Goal: Navigation & Orientation: Find specific page/section

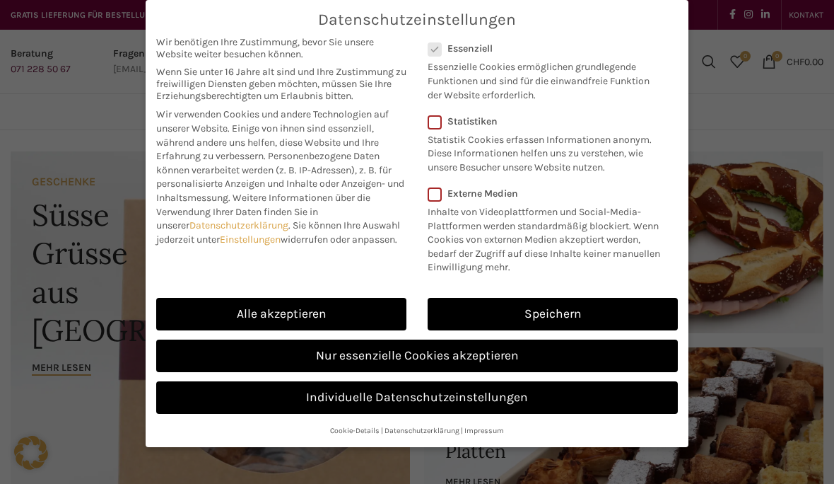
click at [221, 310] on link "Alle akzeptieren" at bounding box center [281, 314] width 250 height 33
checkbox input "true"
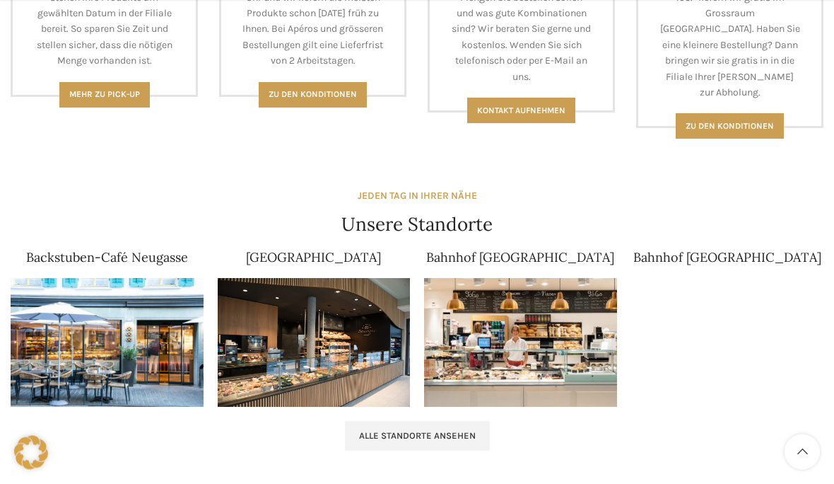
scroll to position [763, 0]
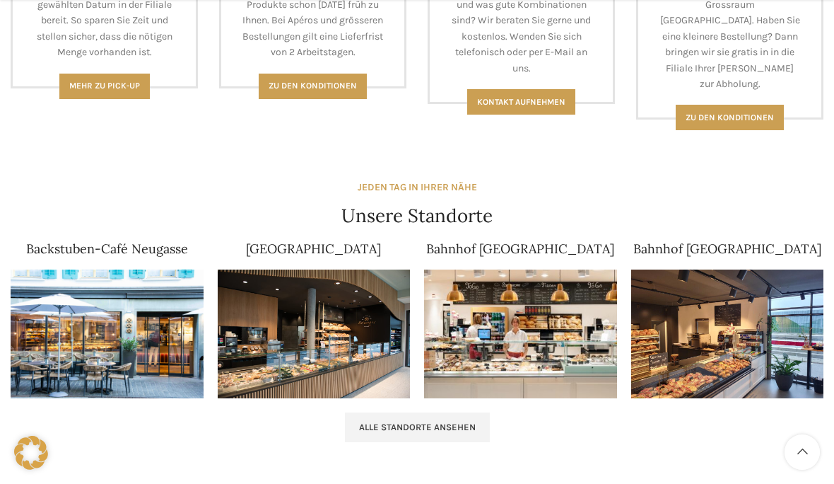
click at [462, 421] on span "Alle Standorte ansehen" at bounding box center [417, 426] width 117 height 11
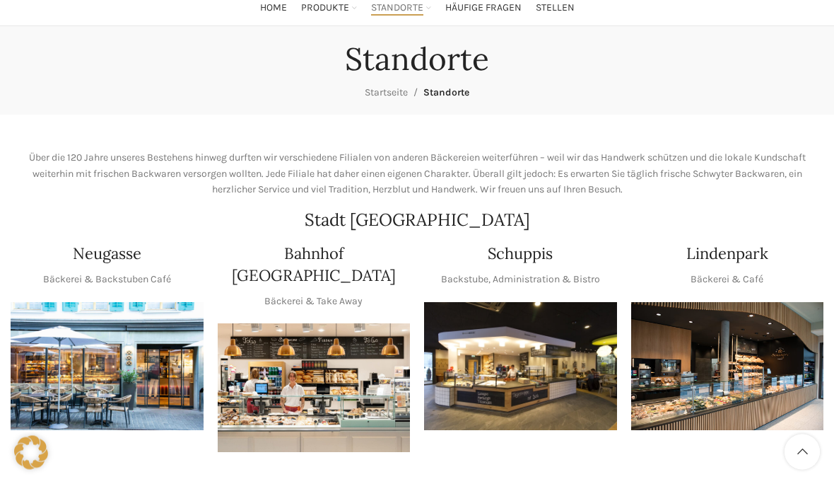
scroll to position [105, 0]
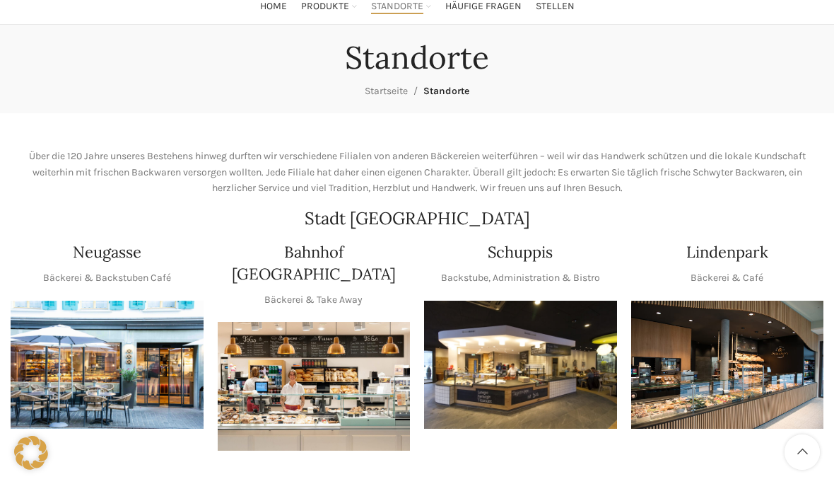
click at [760, 374] on img "1 / 1" at bounding box center [727, 364] width 193 height 129
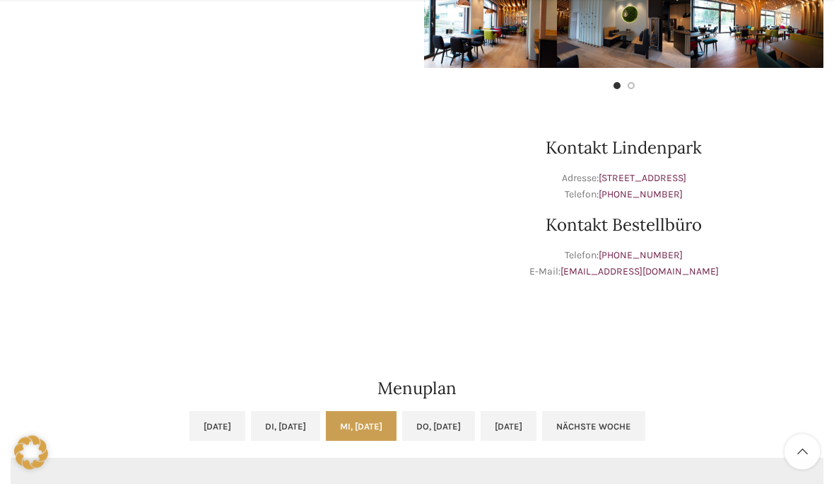
scroll to position [467, 0]
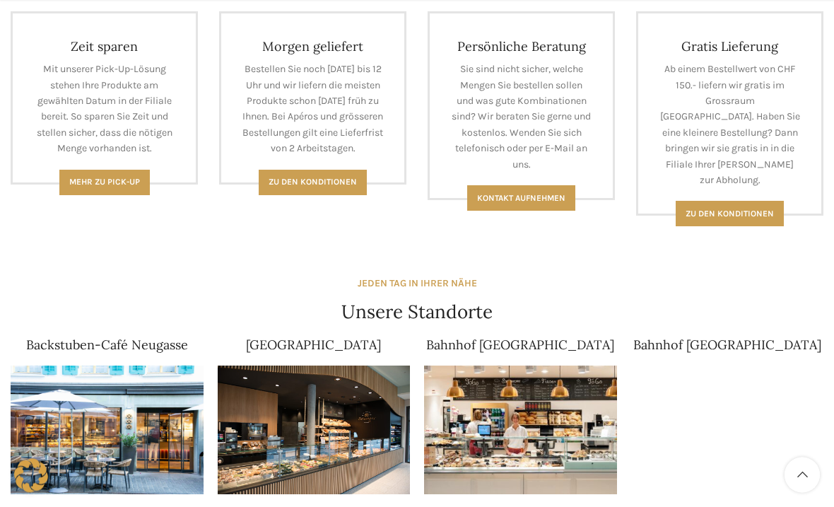
scroll to position [669, 0]
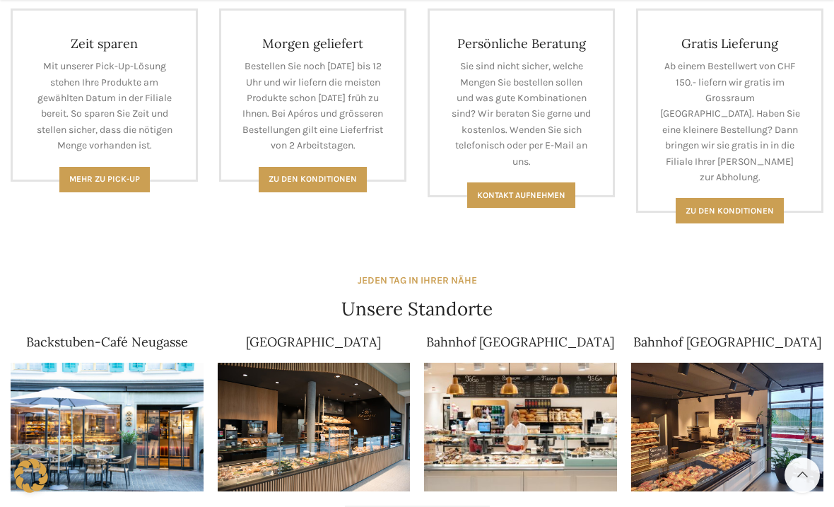
click at [275, 413] on img at bounding box center [314, 427] width 193 height 129
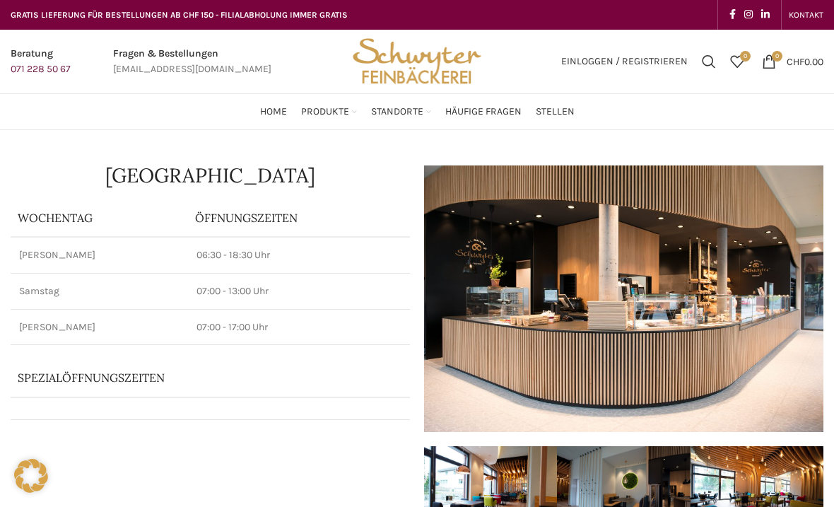
click at [759, 317] on img at bounding box center [623, 298] width 399 height 267
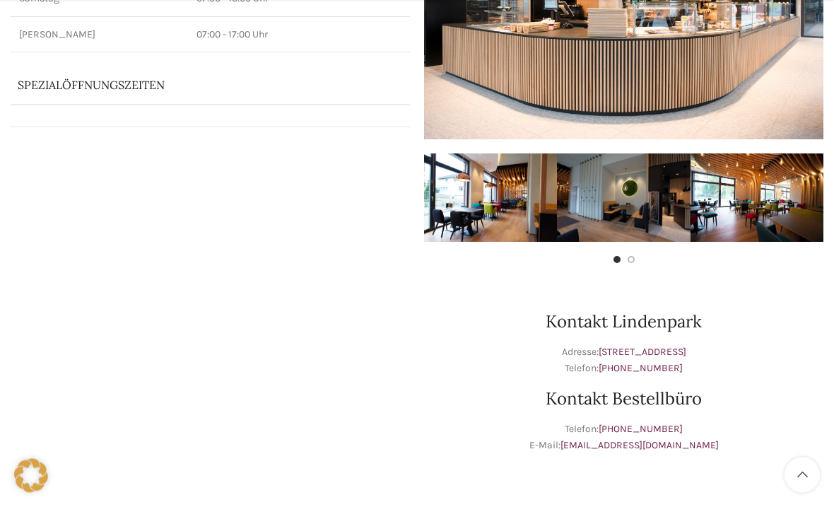
scroll to position [301, 0]
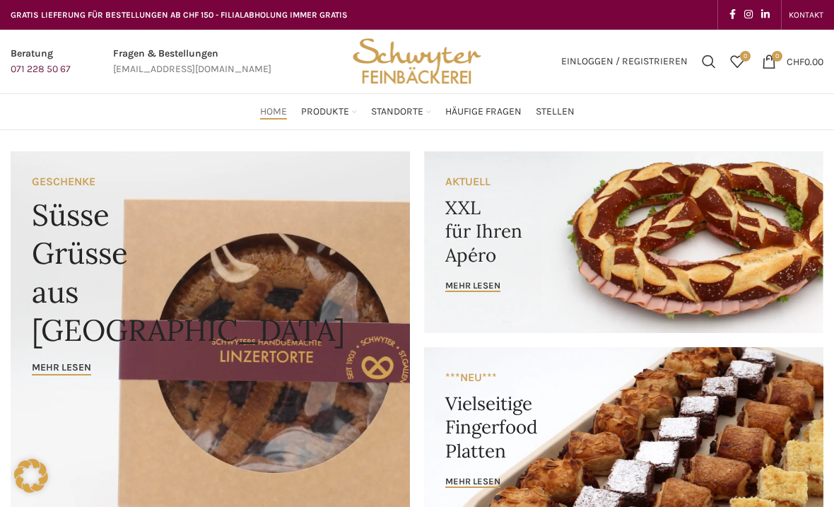
click at [309, 315] on link "Lindenpark" at bounding box center [339, 327] width 120 height 24
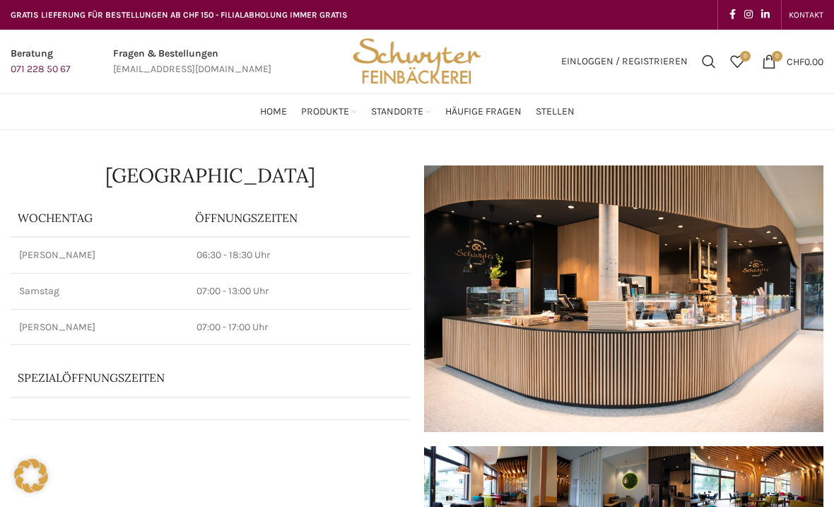
click at [732, 307] on img at bounding box center [623, 298] width 399 height 267
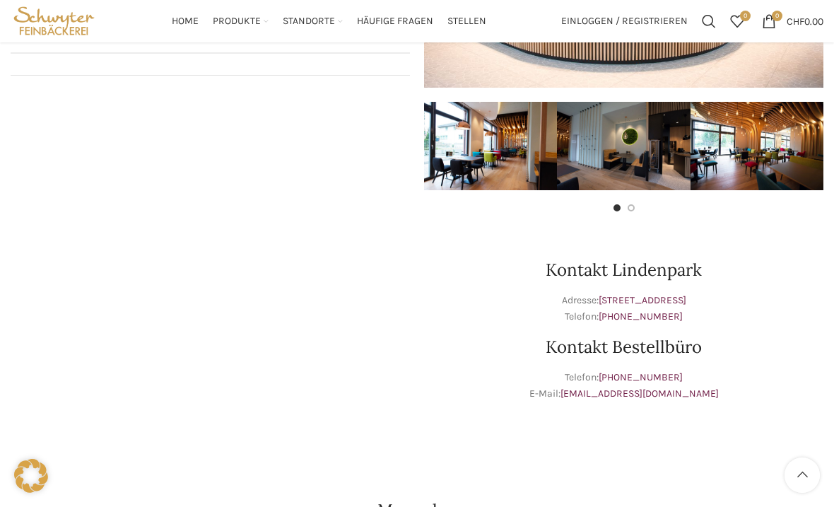
scroll to position [353, 0]
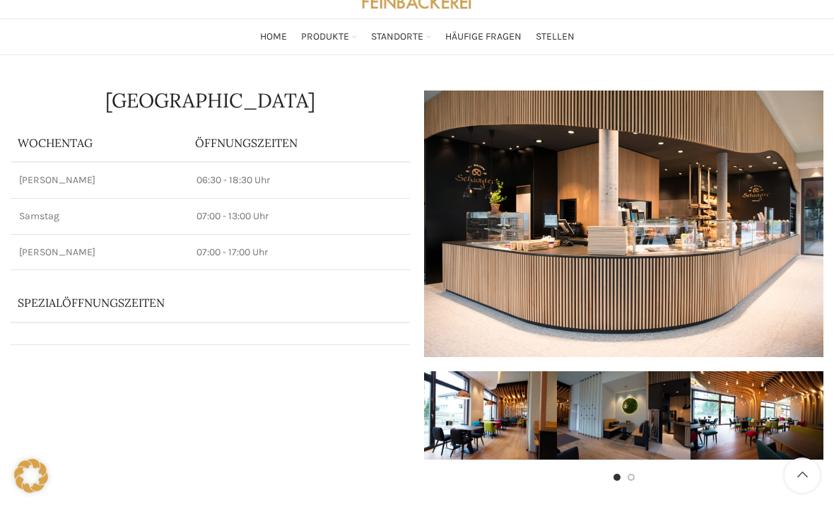
scroll to position [74, 0]
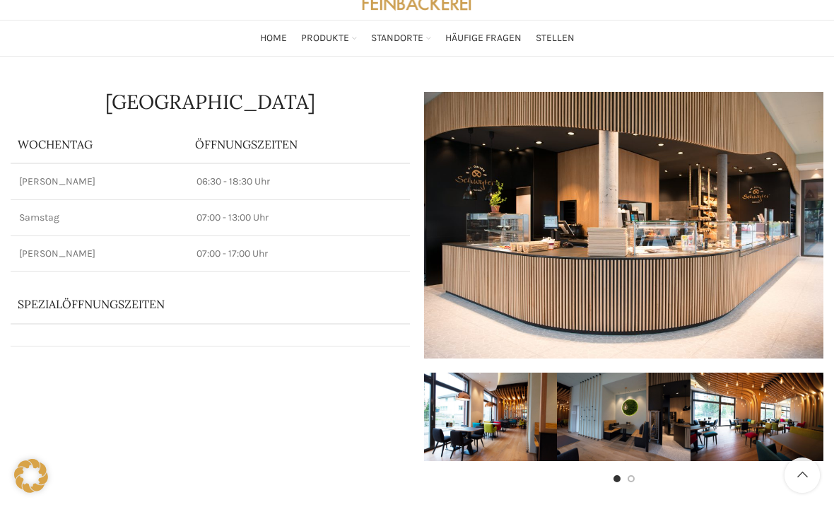
click at [770, 409] on img "3 / 4" at bounding box center [757, 417] width 133 height 89
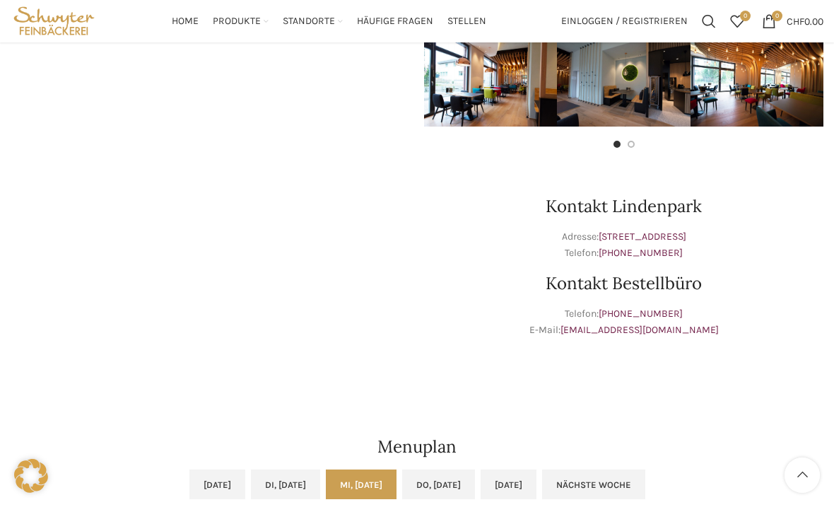
scroll to position [416, 0]
